Goal: Information Seeking & Learning: Learn about a topic

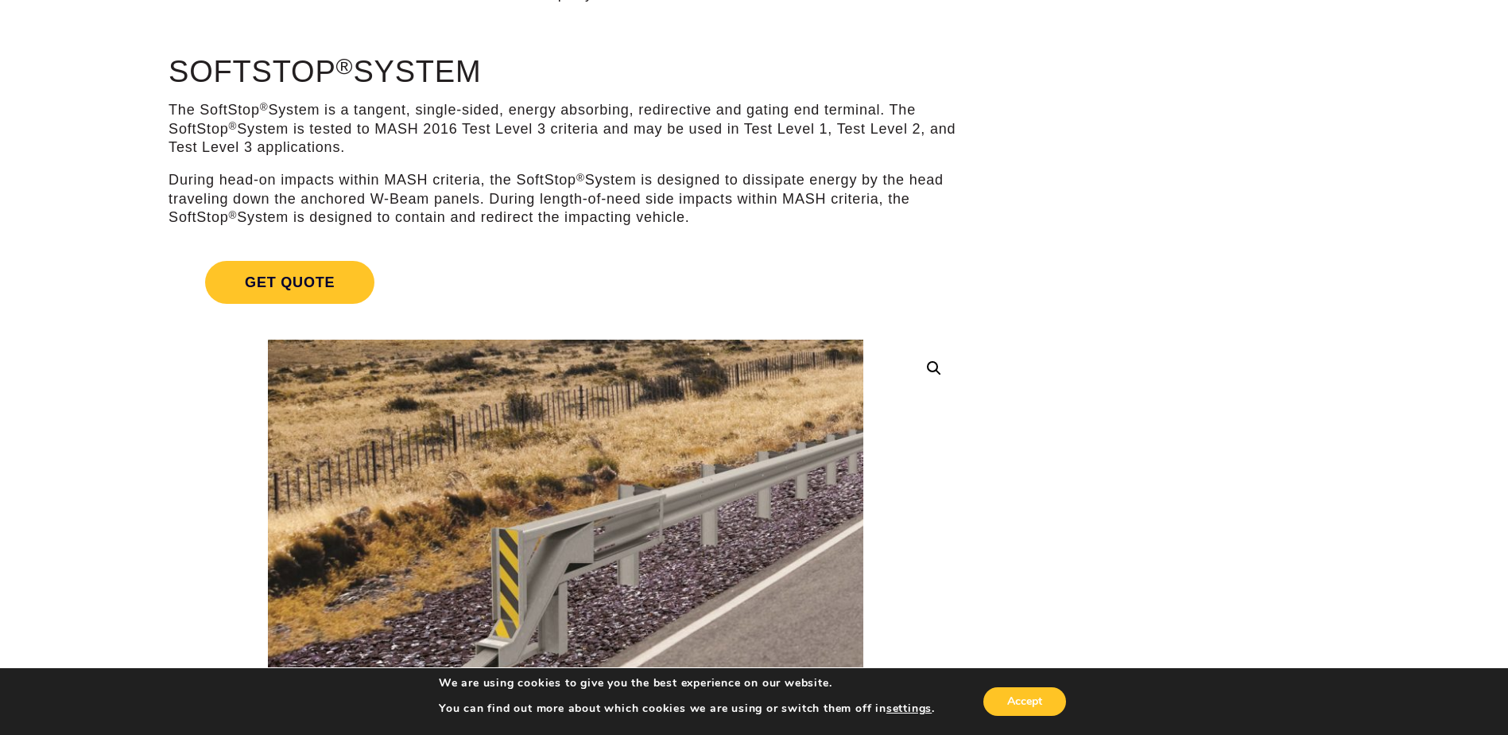
scroll to position [212, 0]
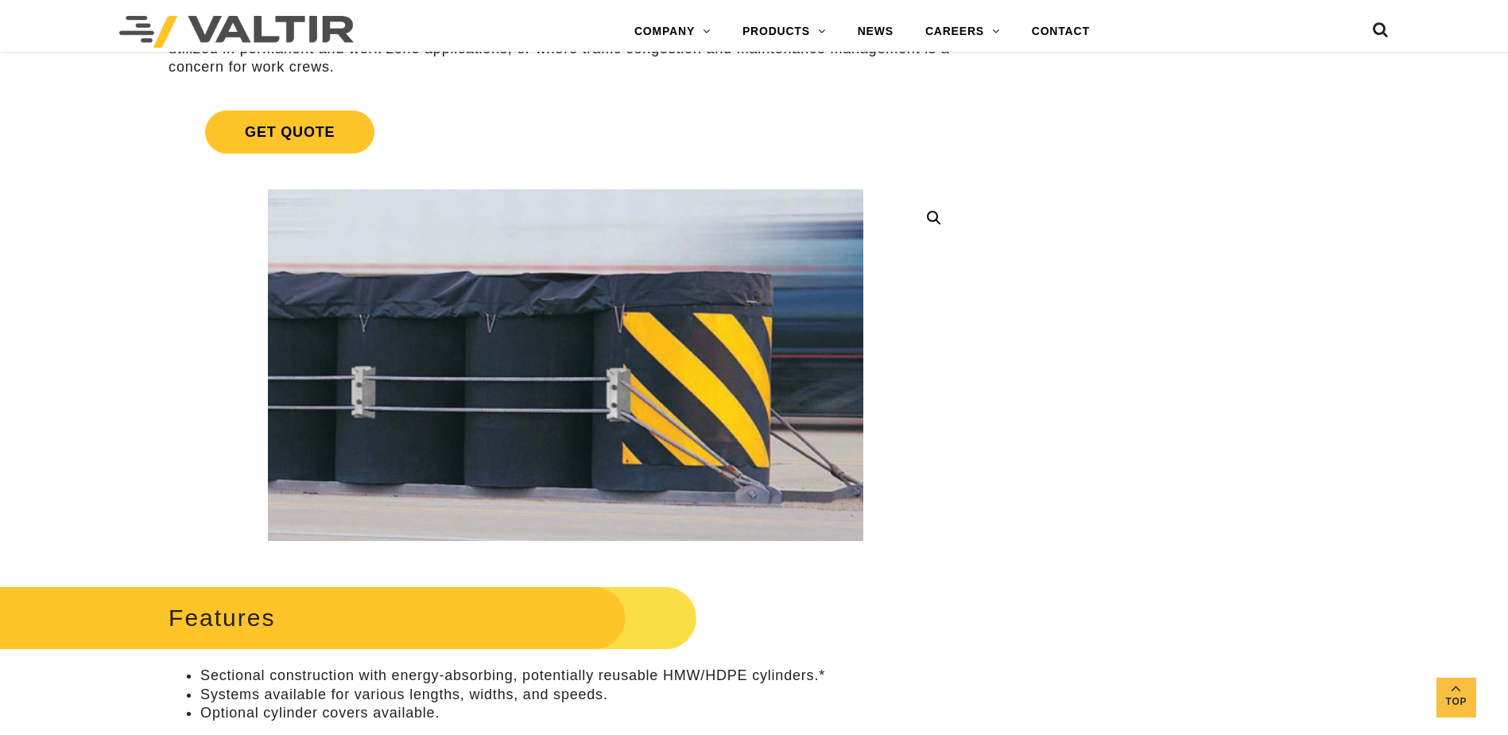
scroll to position [106, 0]
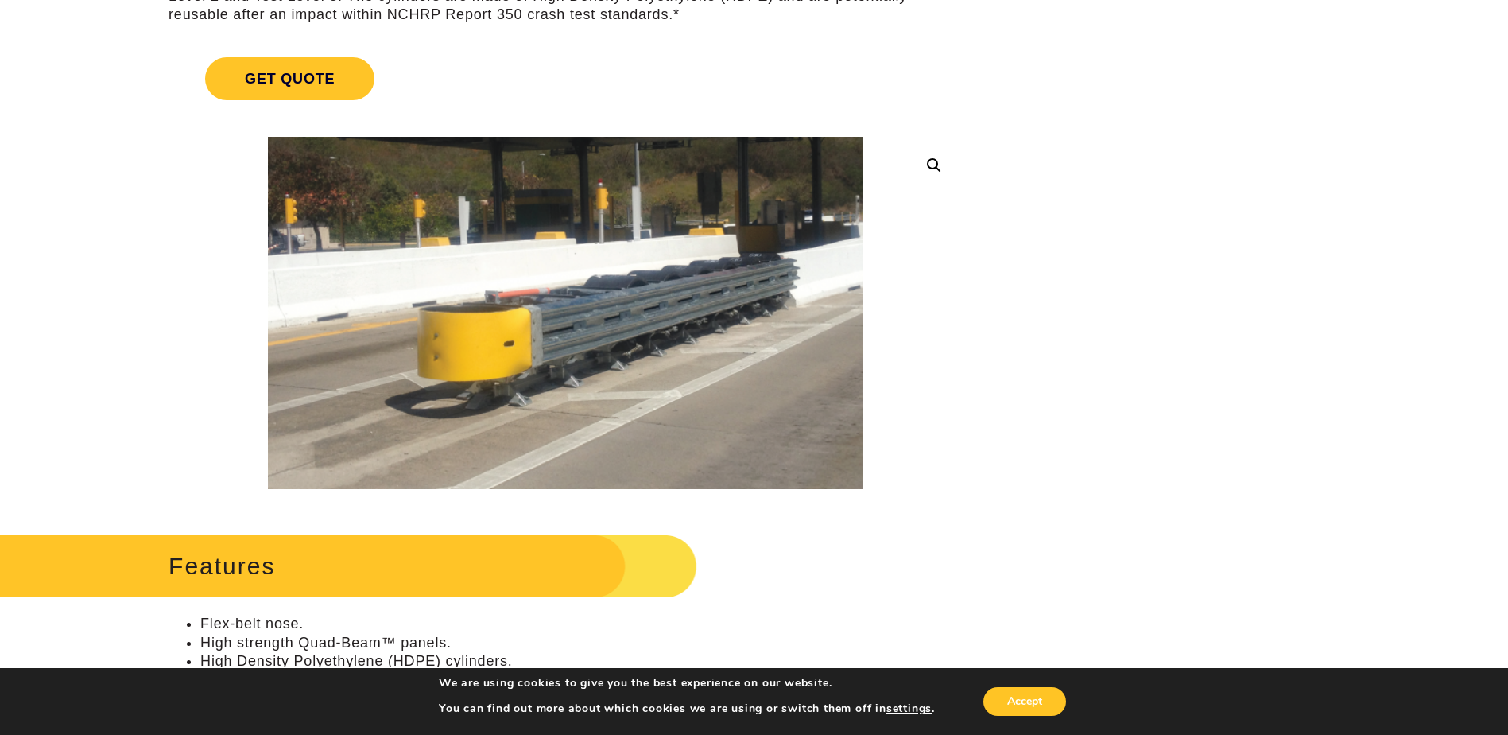
scroll to position [212, 0]
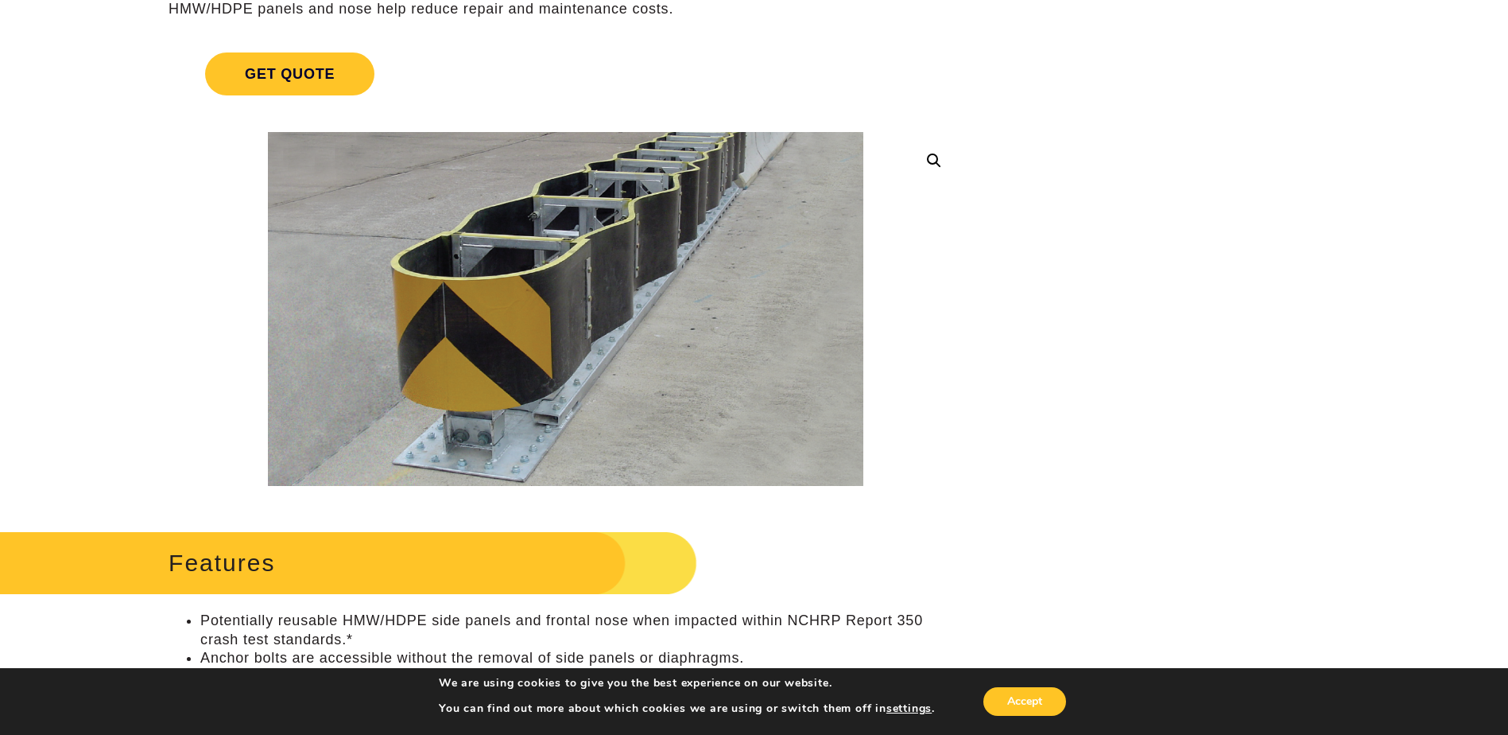
scroll to position [106, 0]
